Goal: Communication & Community: Answer question/provide support

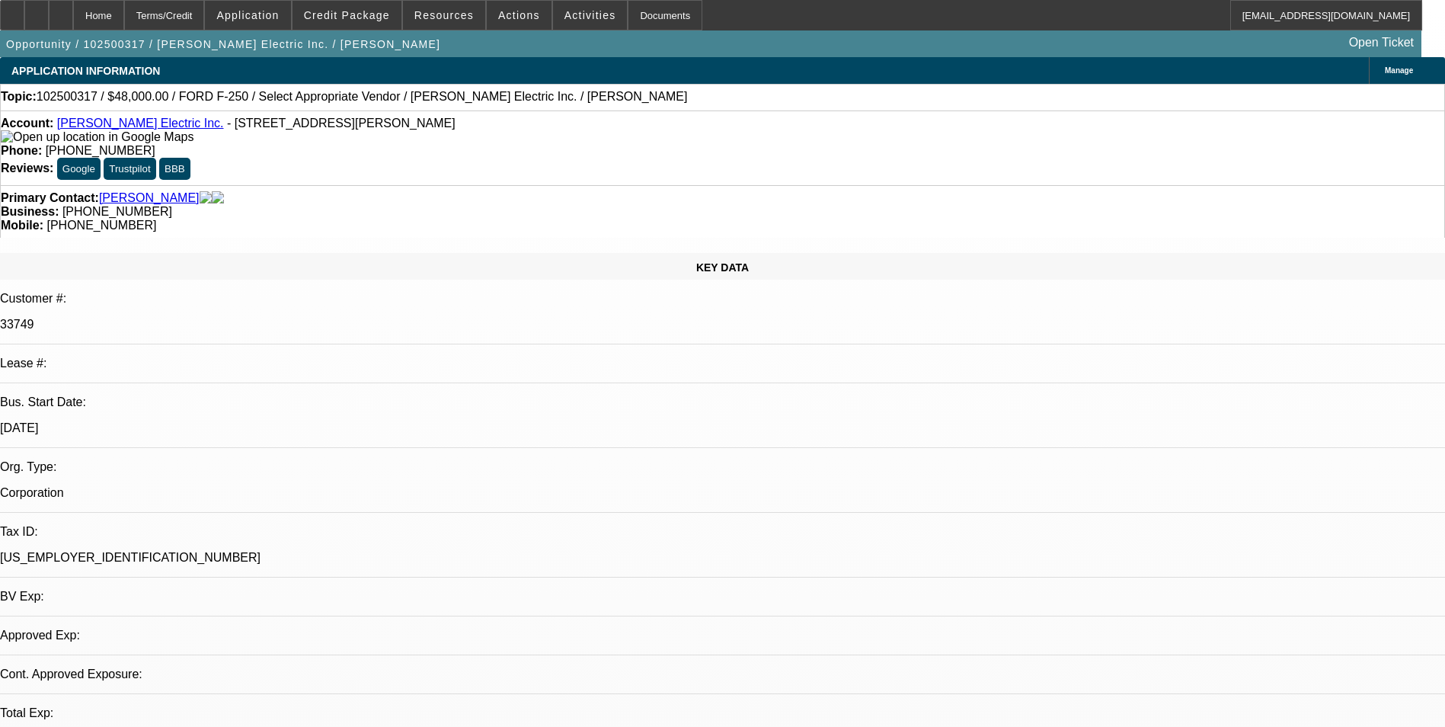
select select "0"
select select "2"
select select "0.1"
select select "1"
select select "2"
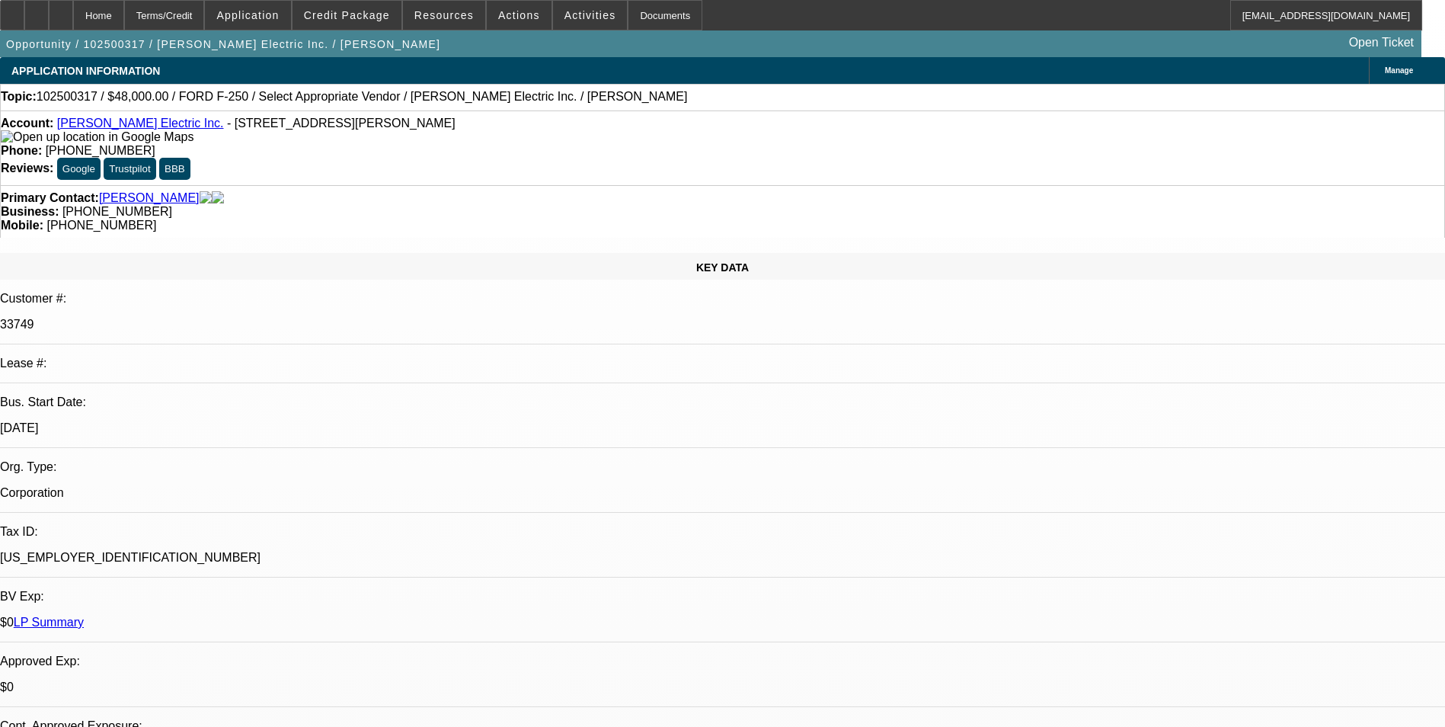
select select "4"
radio input "true"
type textarea "Payment history good-on-time so far/ not much history/"
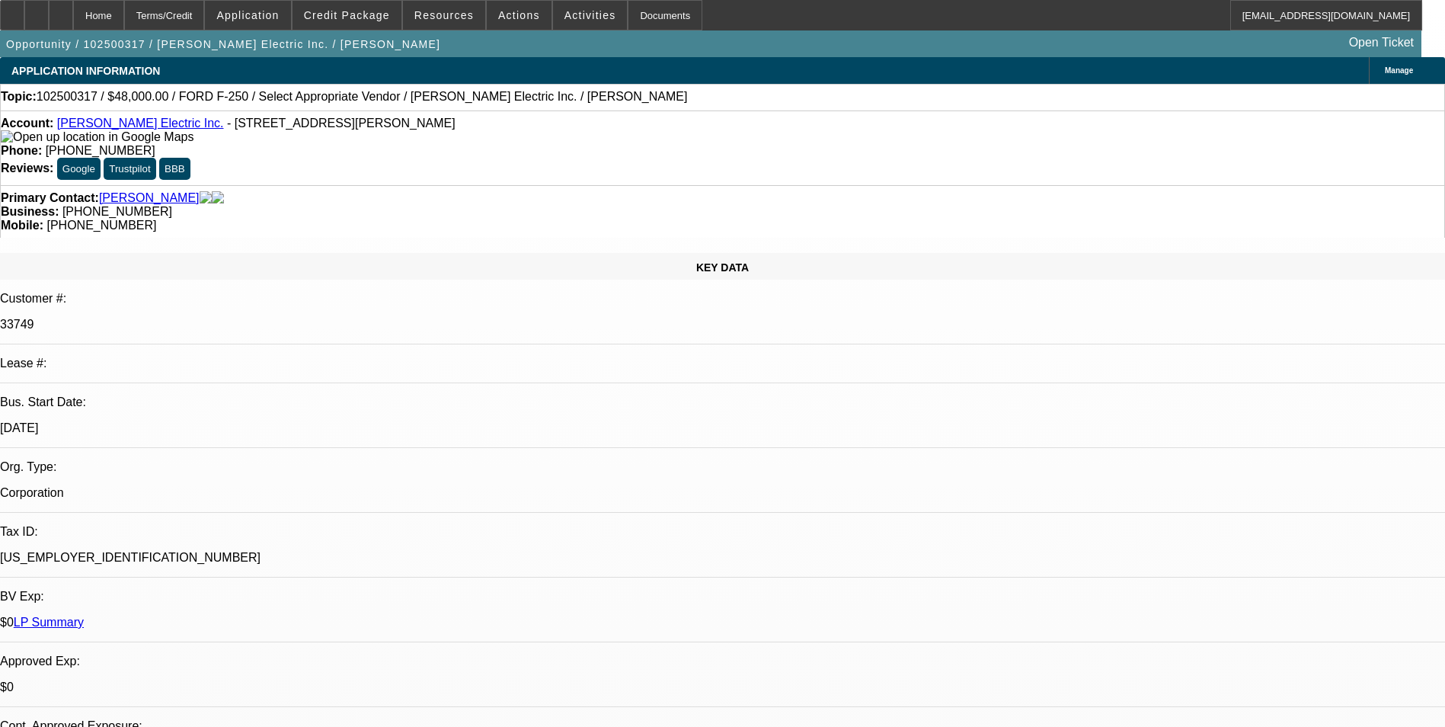
drag, startPoint x: 1282, startPoint y: 264, endPoint x: 984, endPoint y: 261, distance: 297.9
radio input "false"
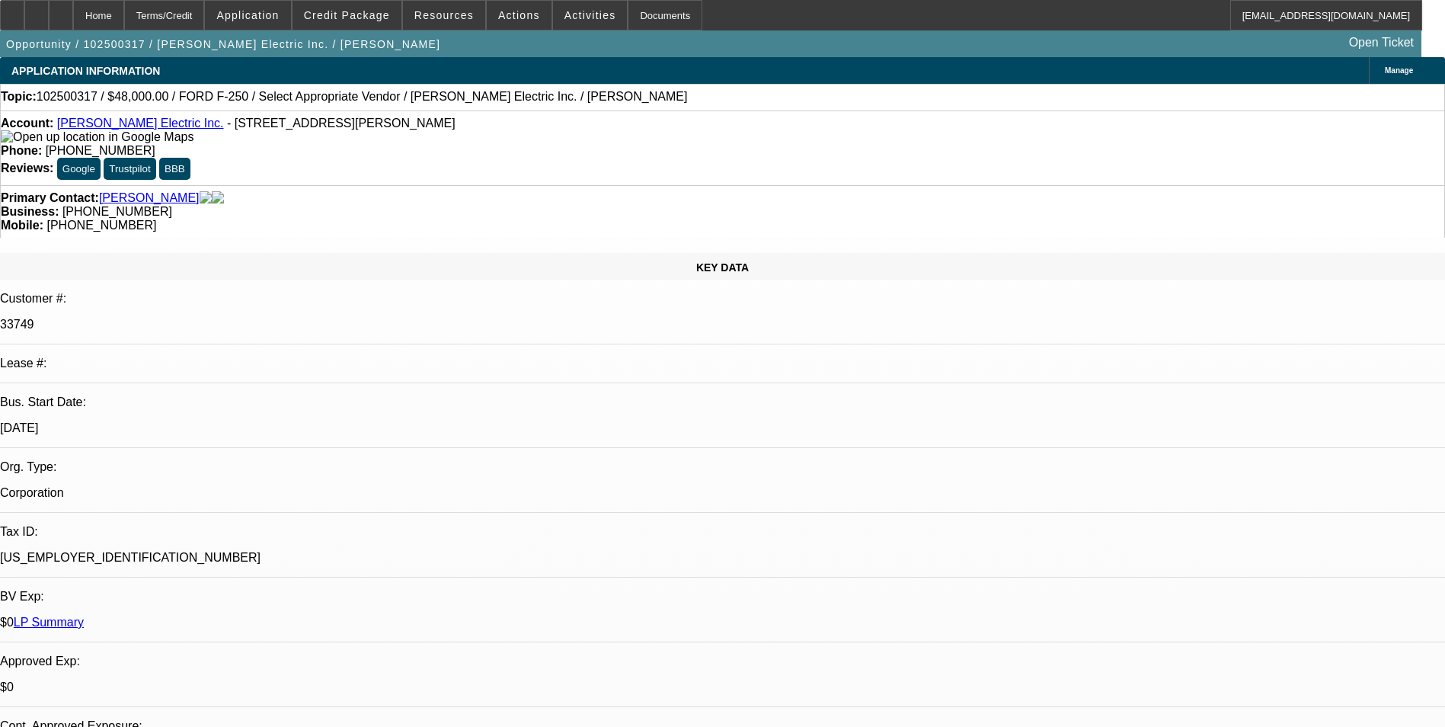
radio input "true"
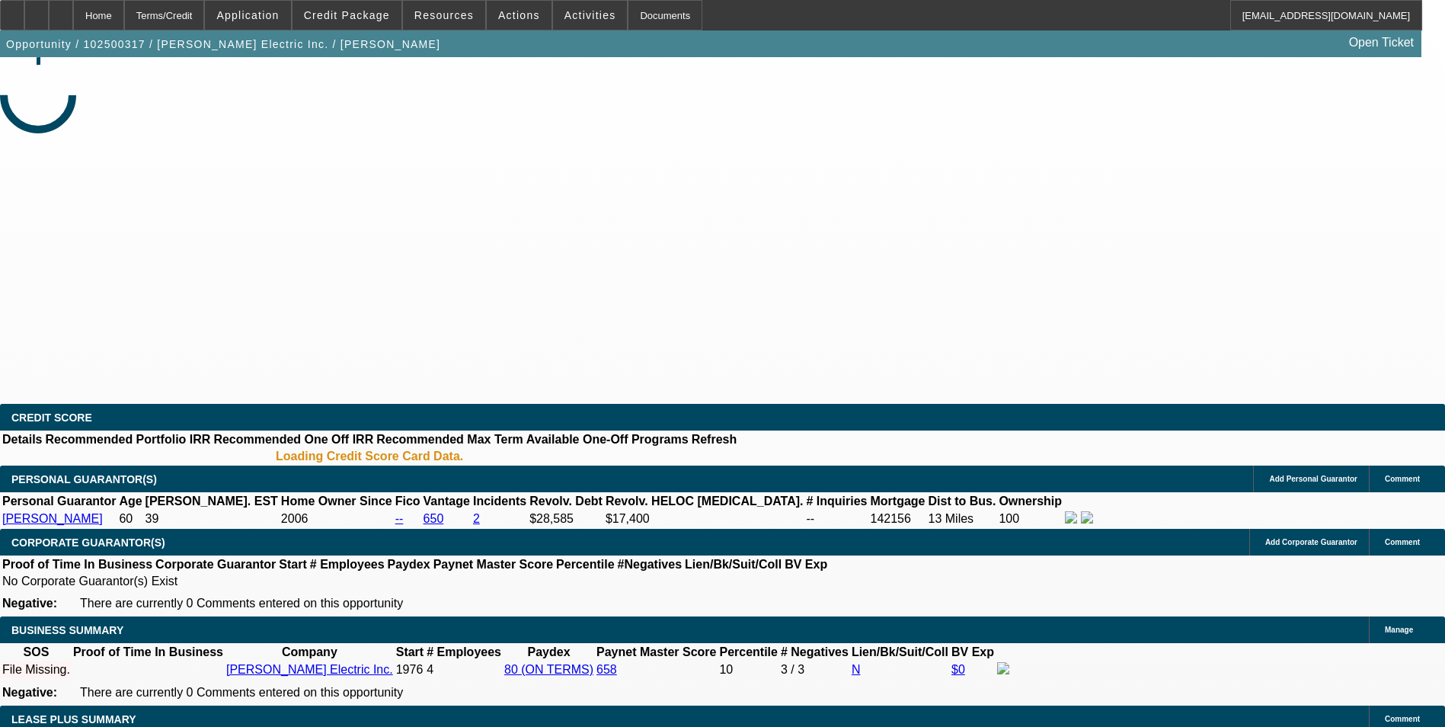
select select "0"
select select "2"
select select "0.1"
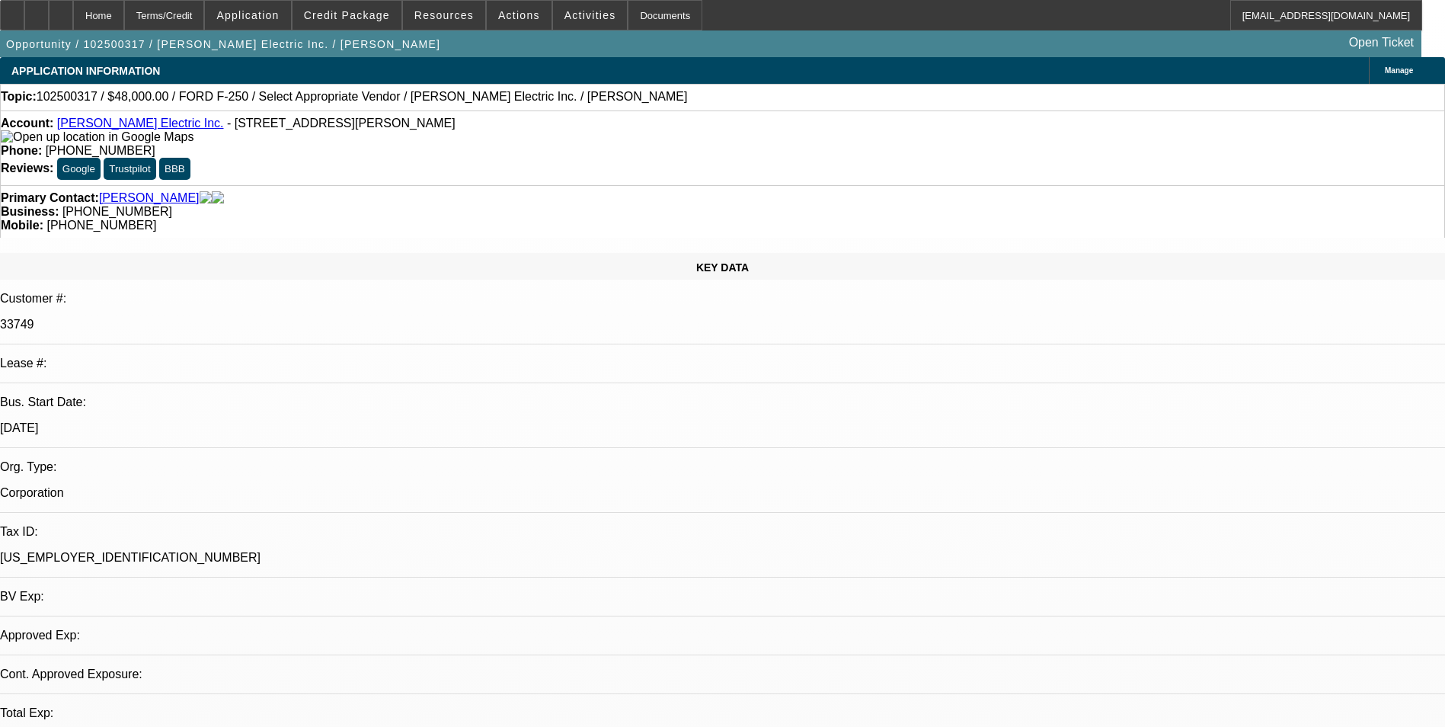
select select "1"
select select "2"
select select "4"
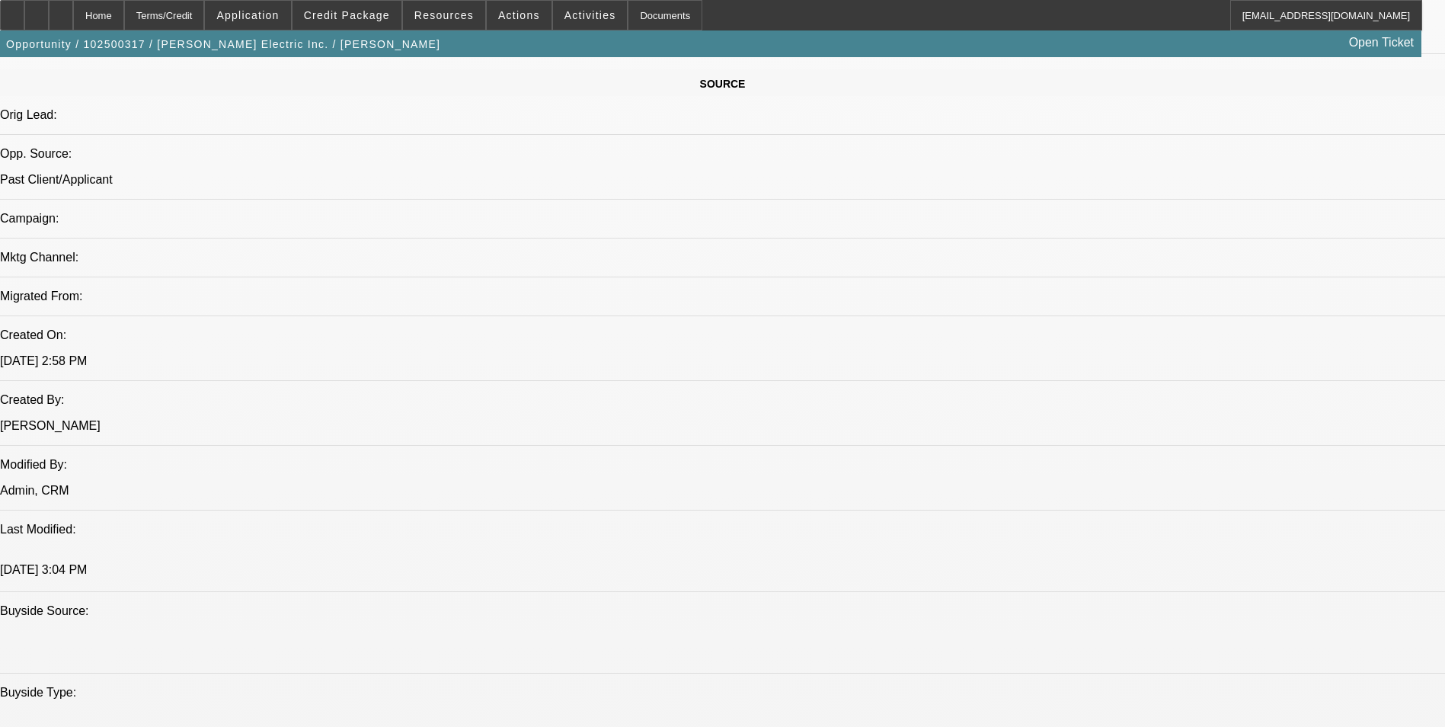
scroll to position [838, 0]
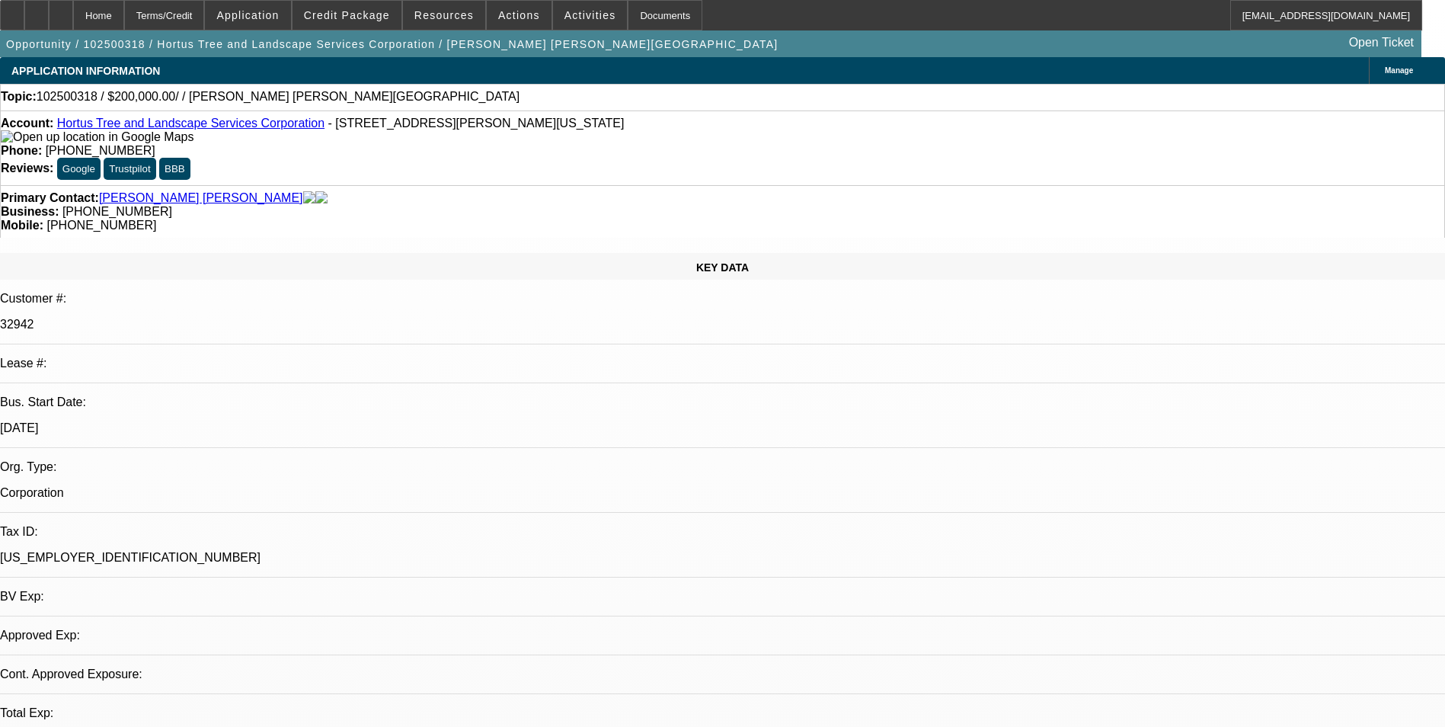
select select "0"
select select "2"
select select "0.1"
select select "1"
select select "2"
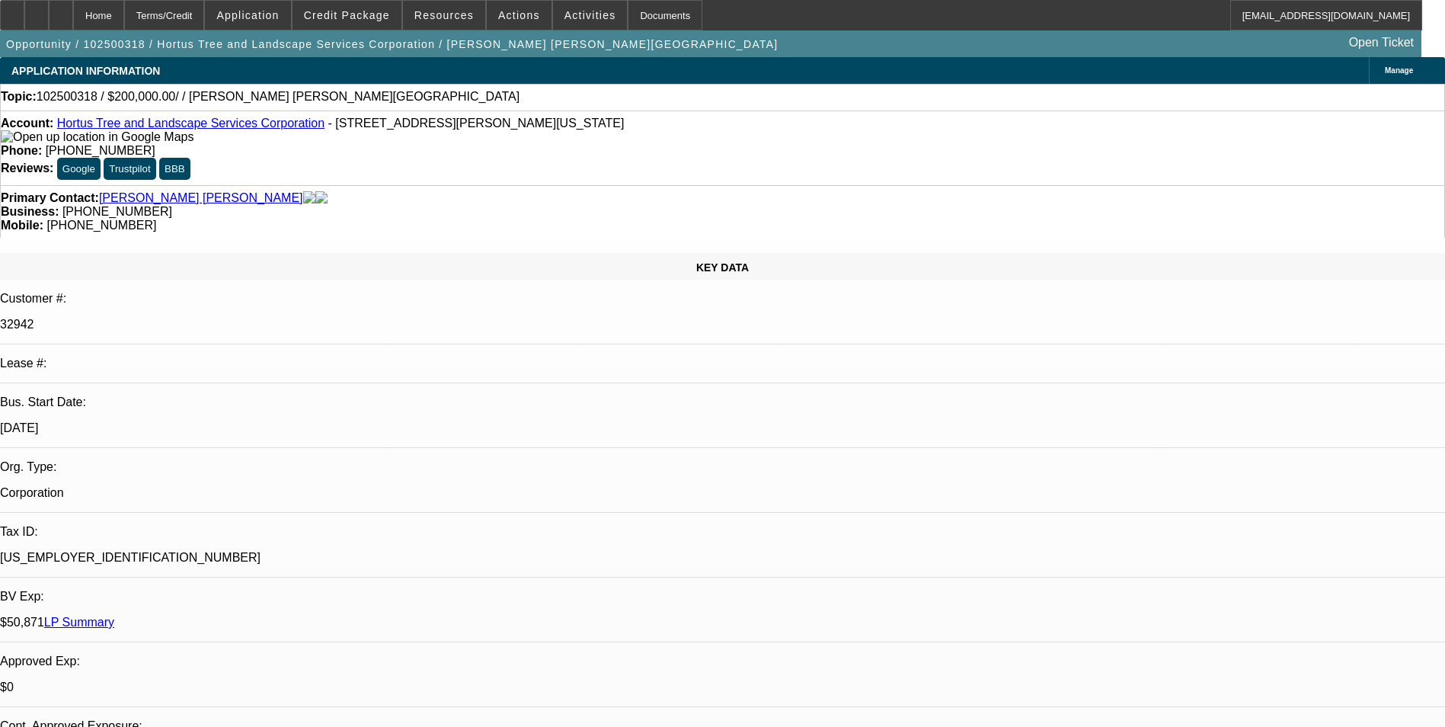
select select "4"
radio input "true"
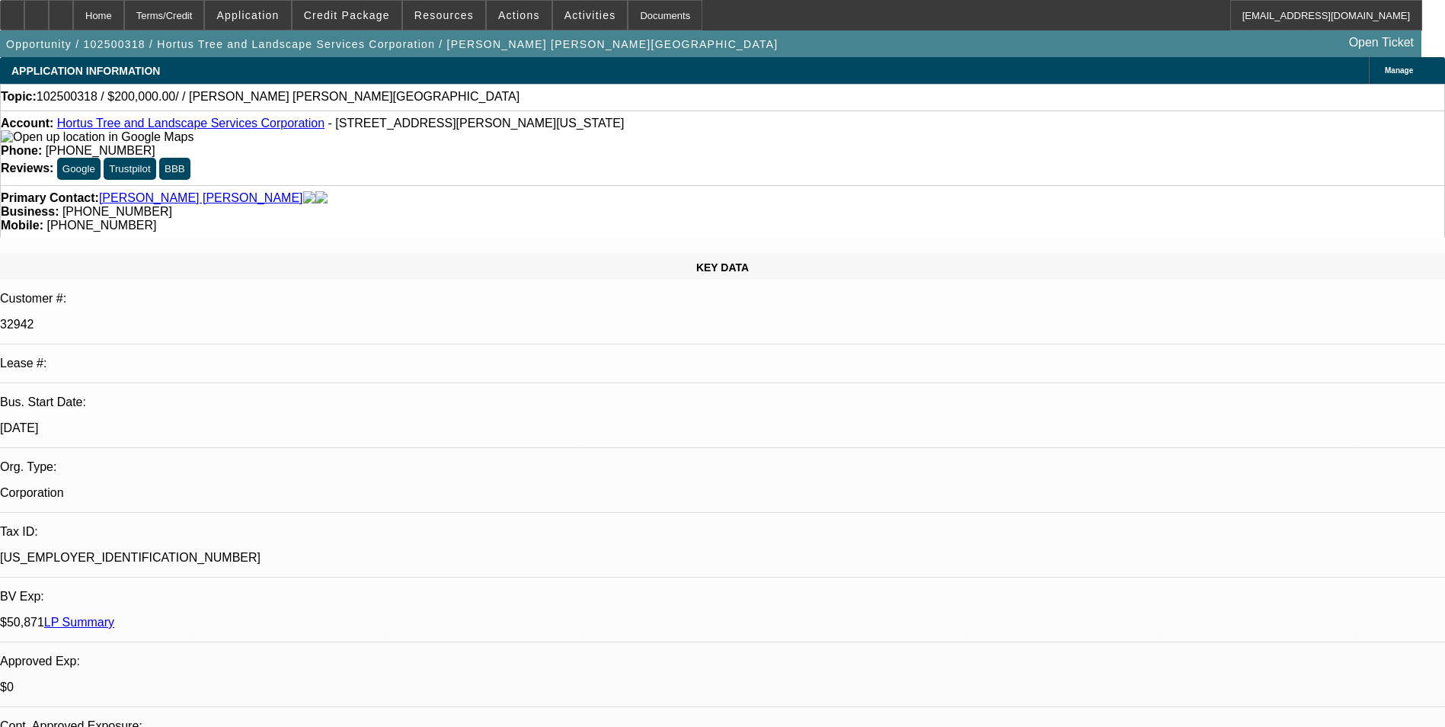
drag, startPoint x: 1267, startPoint y: 263, endPoint x: 973, endPoint y: 246, distance: 294.6
type textarea "Payment history good-on-time/GPS is active-in motion"
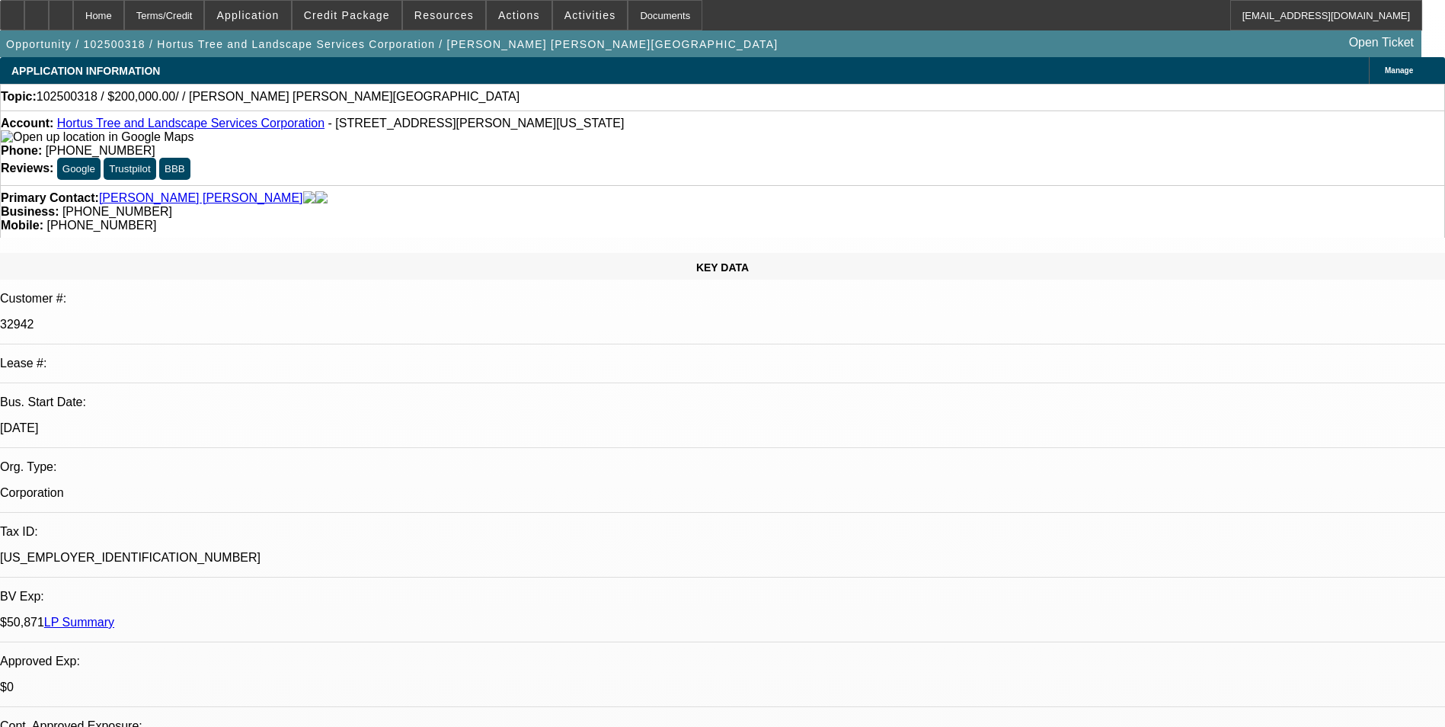
radio input "false"
radio input "true"
select select "0"
select select "2"
select select "0"
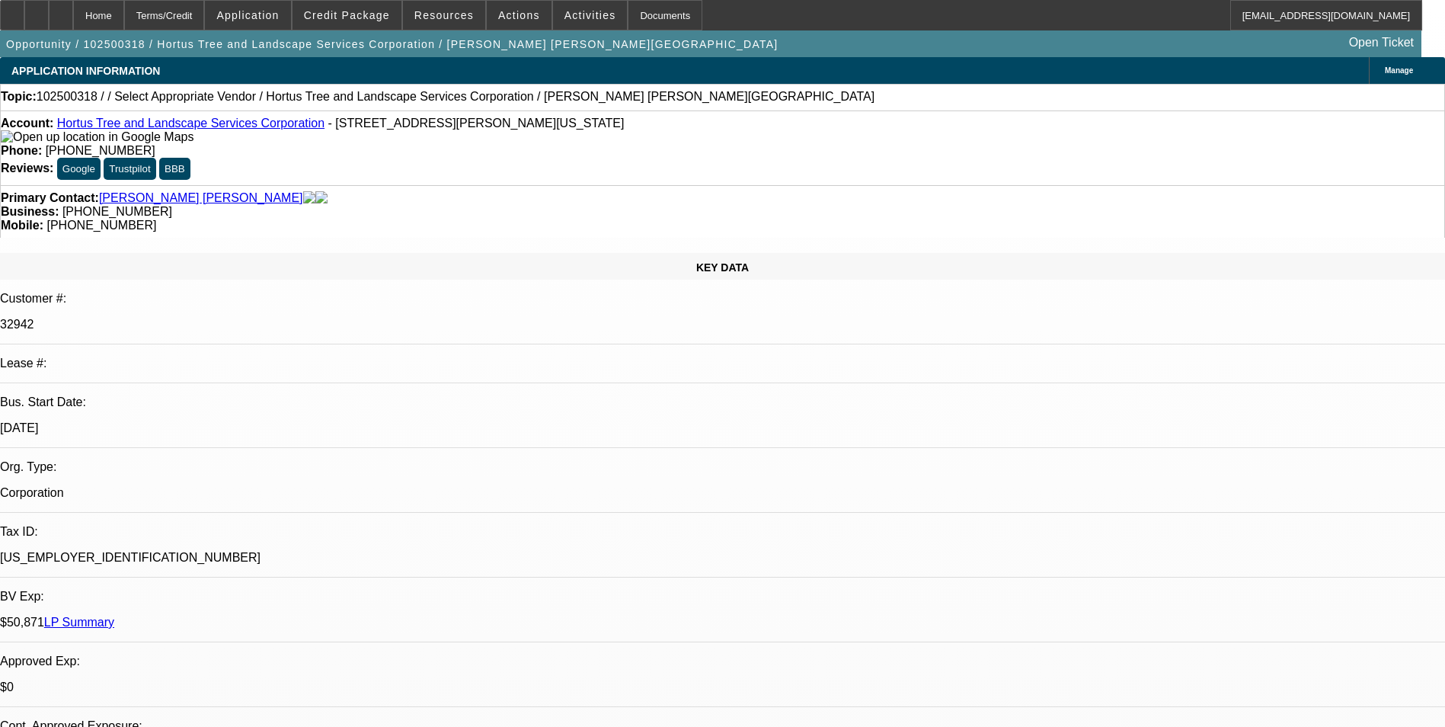
select select "1"
select select "2"
select select "6"
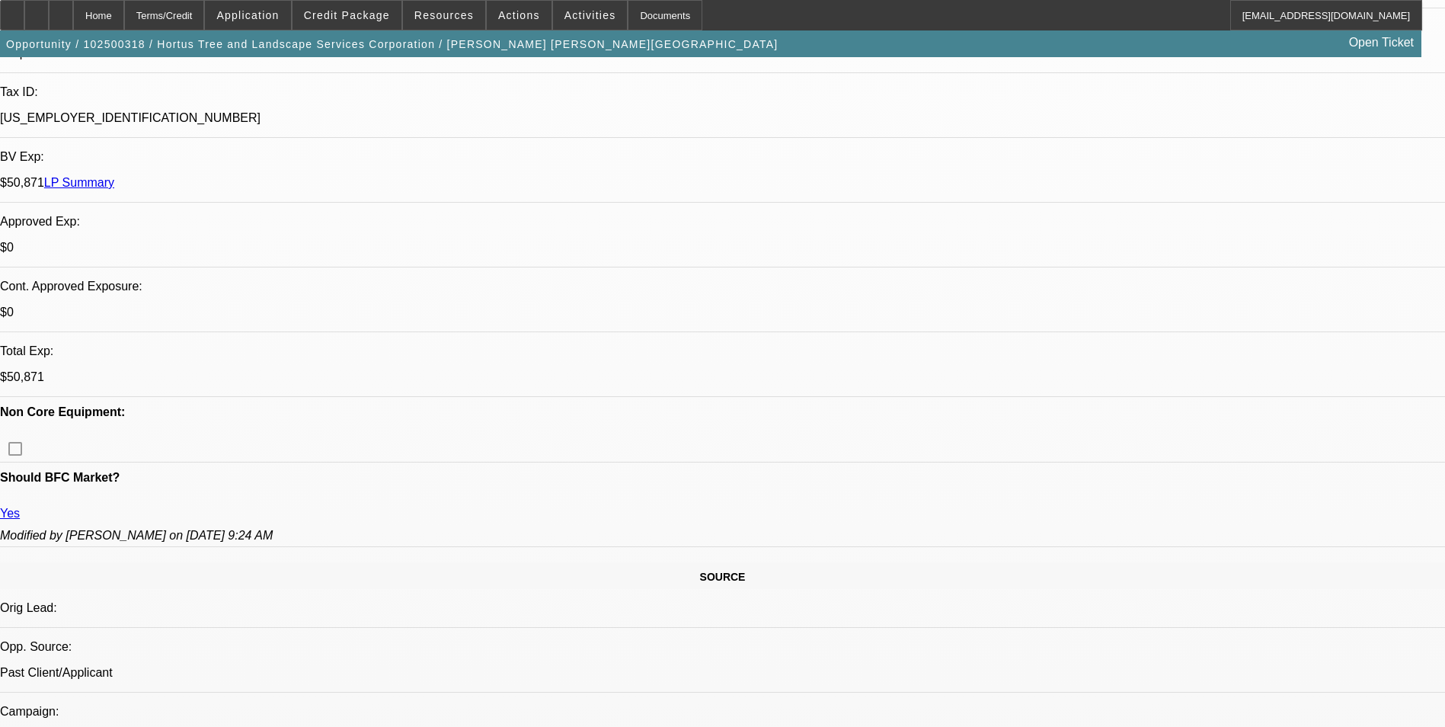
scroll to position [457, 0]
